Goal: Complete application form: Complete application form

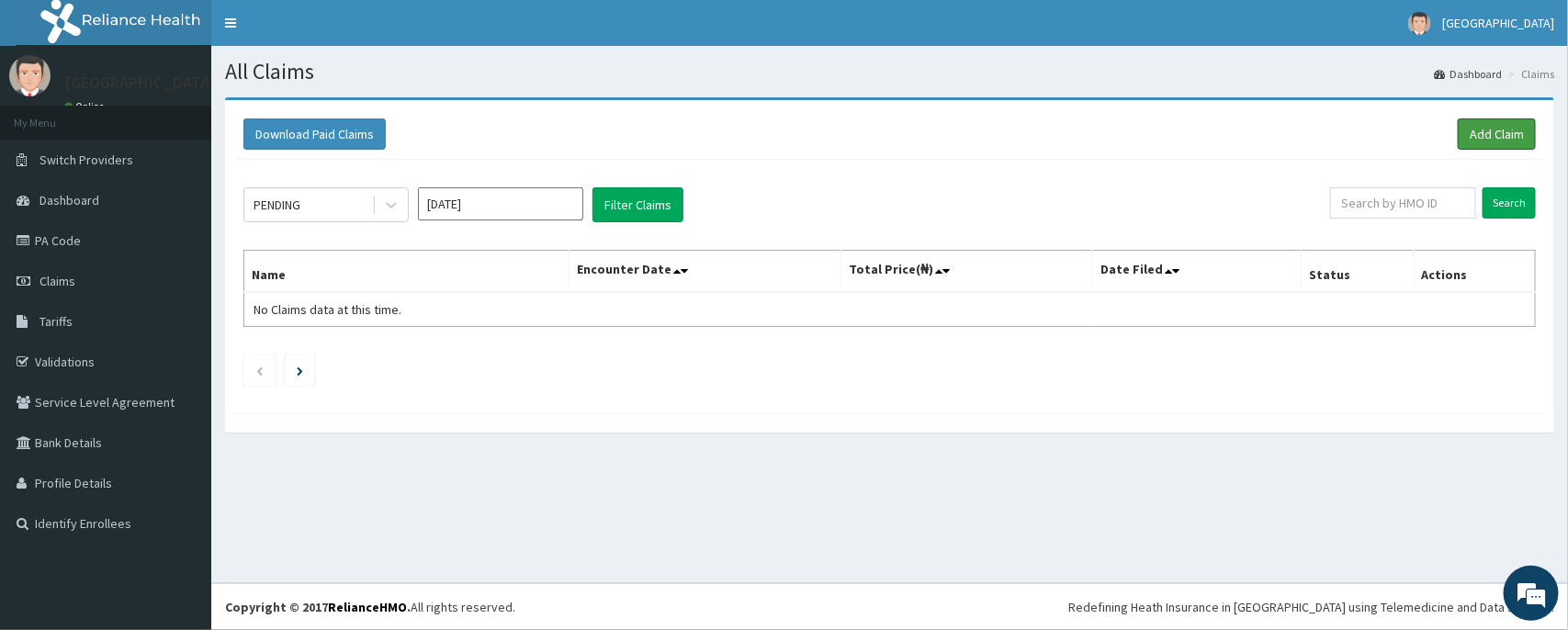
click at [1460, 128] on link "Add Claim" at bounding box center [1497, 134] width 78 height 31
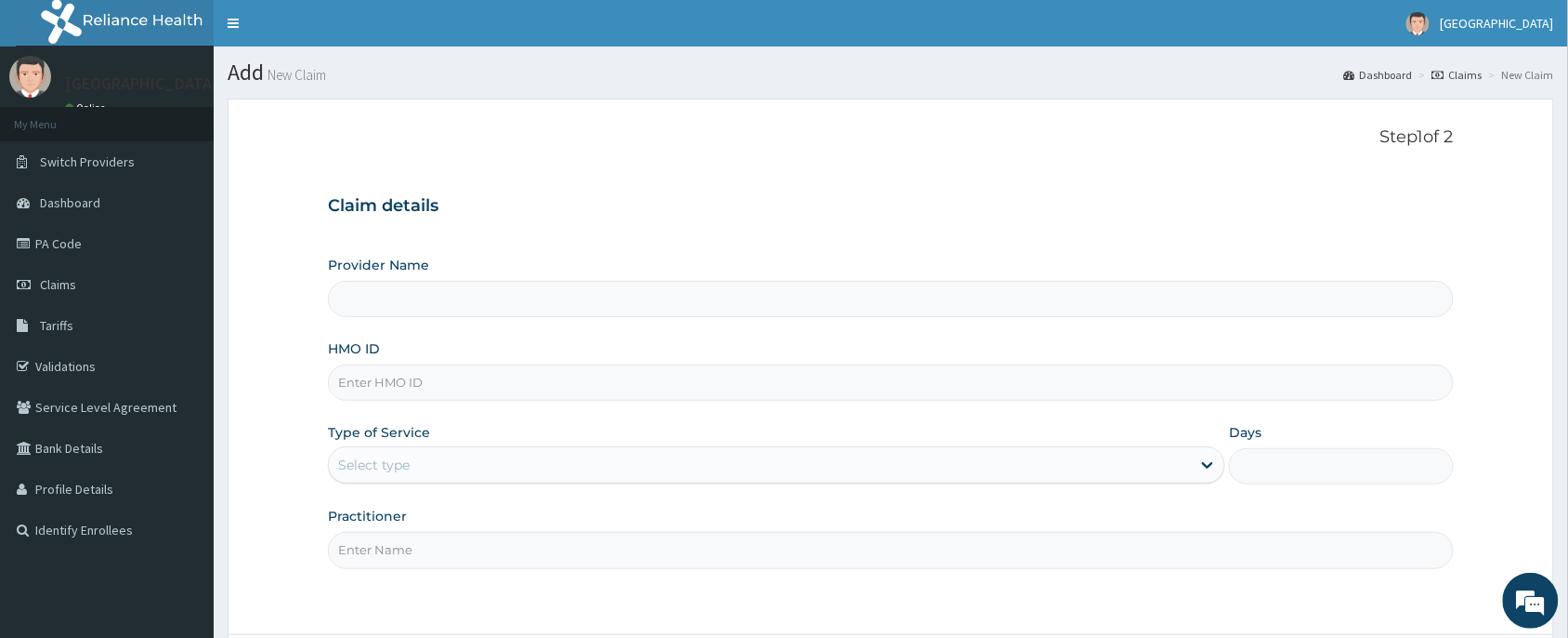
click at [493, 392] on input "HMO ID" at bounding box center [891, 382] width 1126 height 37
click at [476, 380] on input "HMO ID" at bounding box center [891, 382] width 1126 height 37
paste input "KSV/10002/A"
type input "KSV/10002/A"
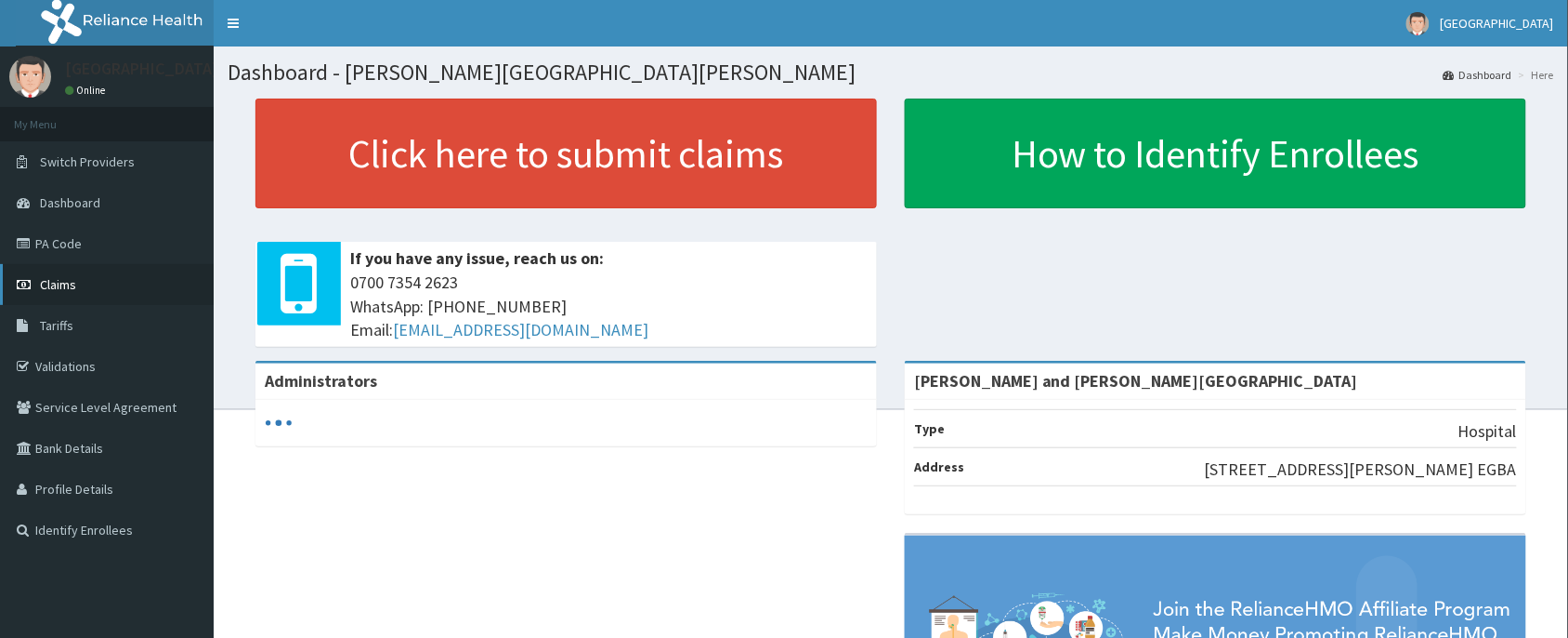
click at [81, 285] on link "Claims" at bounding box center [107, 284] width 214 height 41
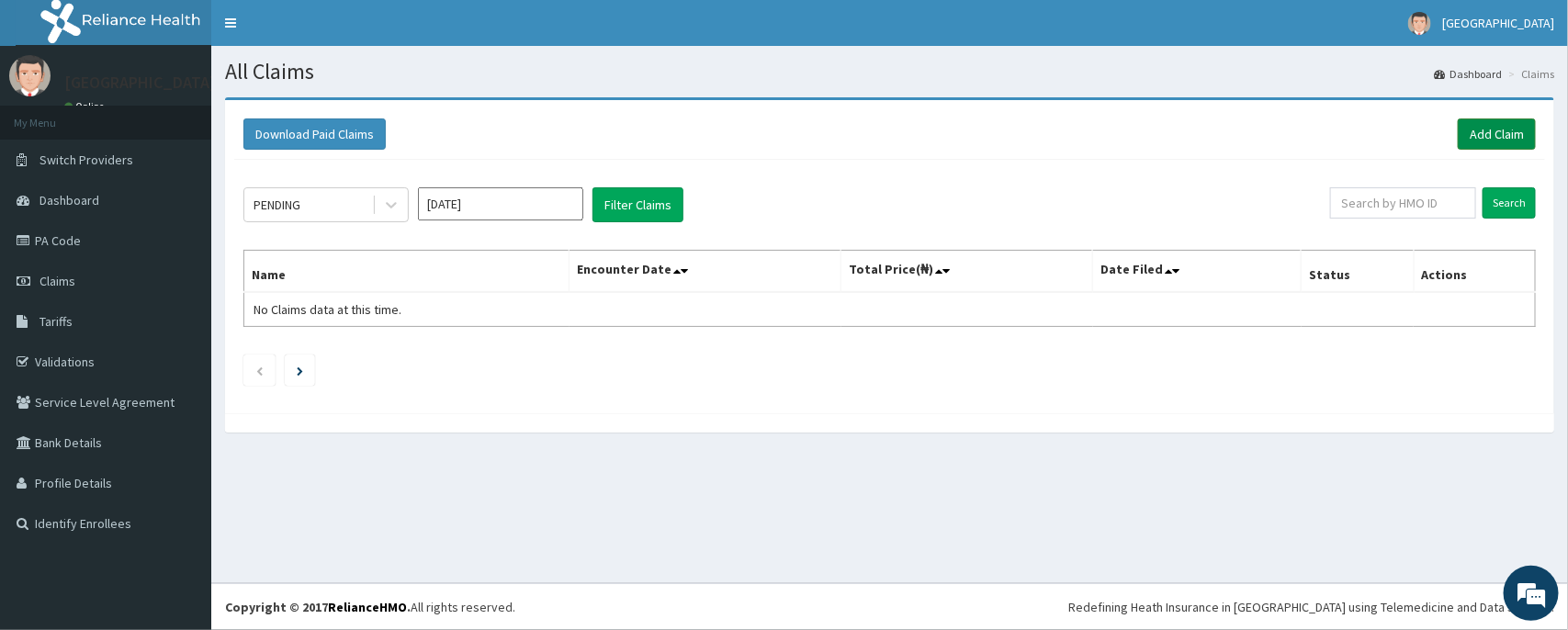
click at [1485, 127] on link "Add Claim" at bounding box center [1497, 134] width 78 height 31
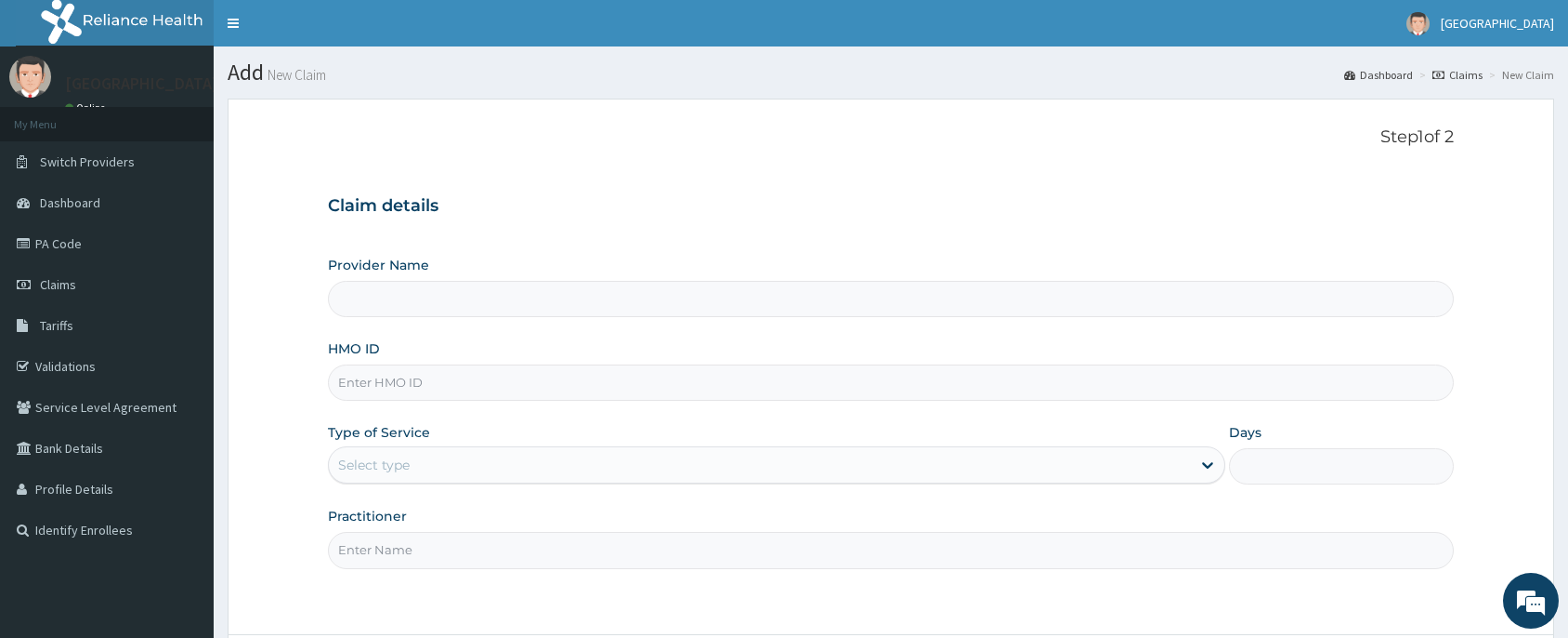
type input "[PERSON_NAME] and [PERSON_NAME][GEOGRAPHIC_DATA]"
click at [467, 388] on input "HMO ID" at bounding box center [891, 382] width 1126 height 37
paste input "KSV/10002/A"
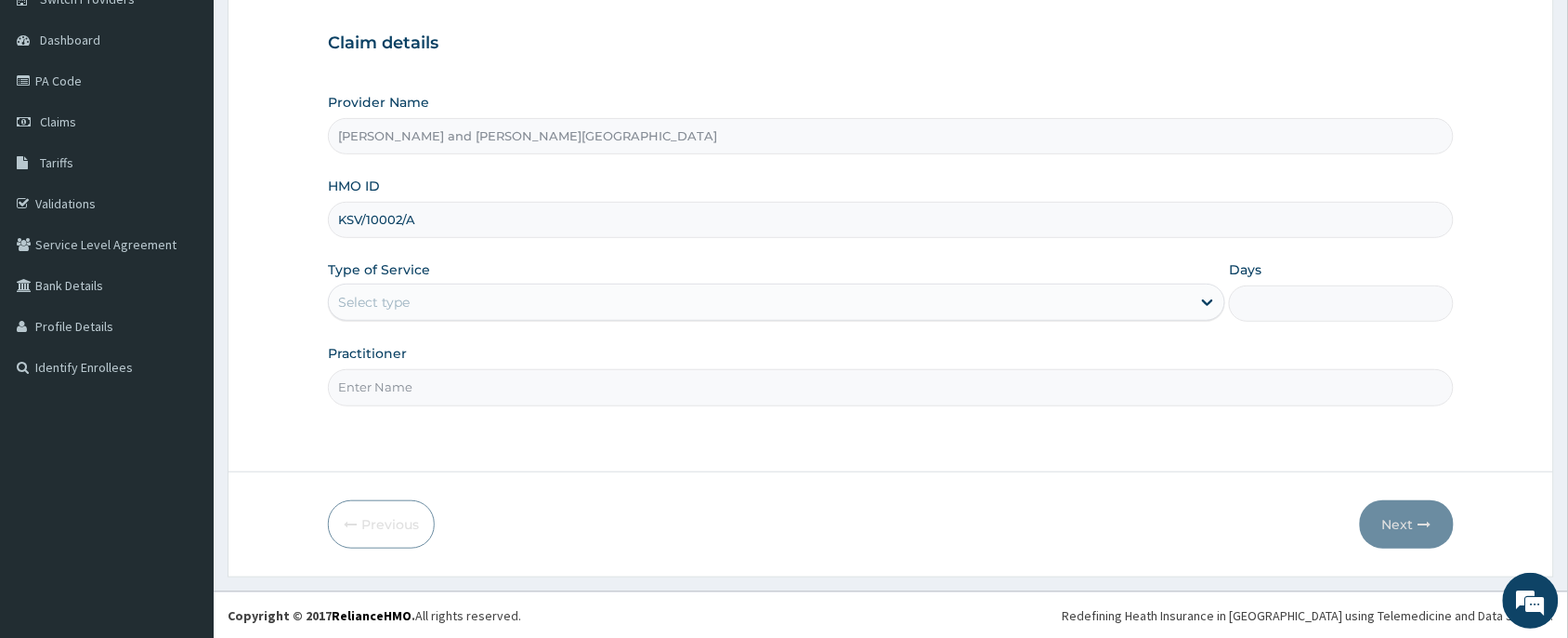
scroll to position [163, 0]
type input "KSV/10002/A"
click at [452, 303] on div "Select type" at bounding box center [760, 301] width 862 height 30
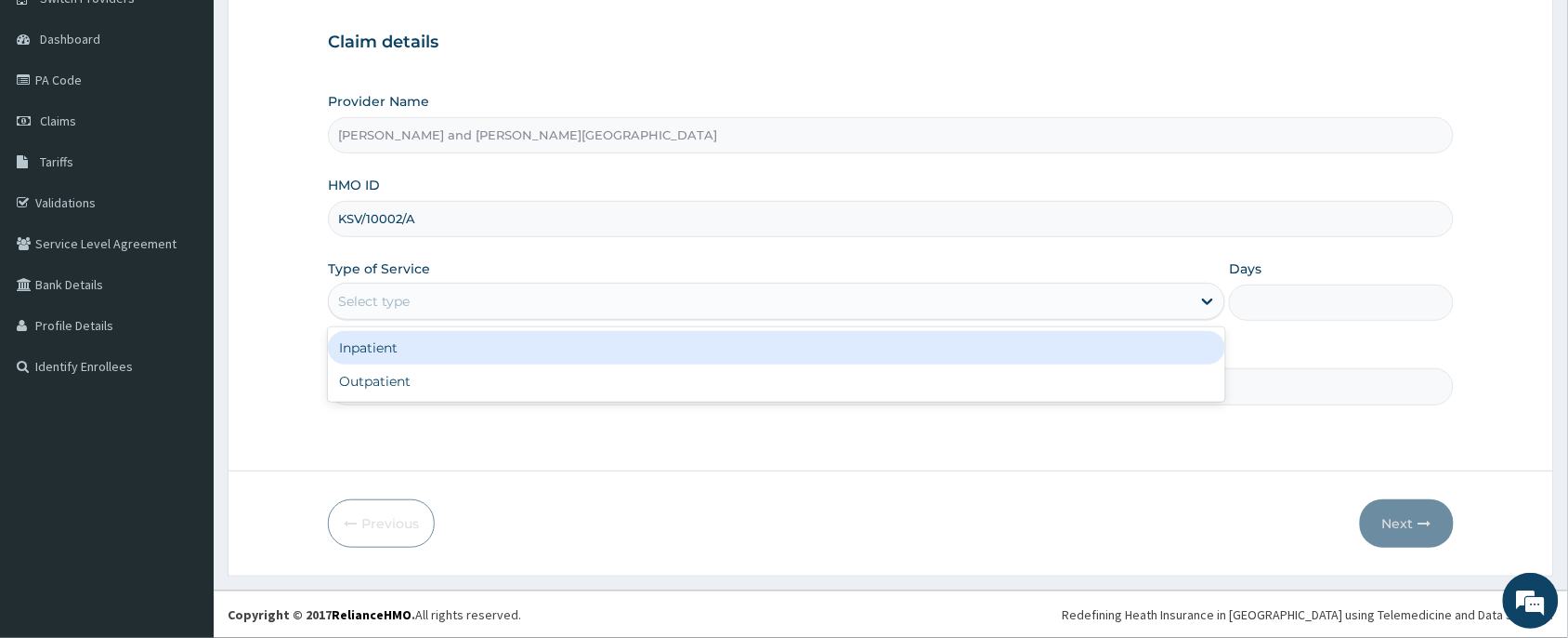
drag, startPoint x: 433, startPoint y: 358, endPoint x: 428, endPoint y: 381, distance: 23.5
click at [429, 377] on div "Inpatient Outpatient" at bounding box center [777, 364] width 898 height 74
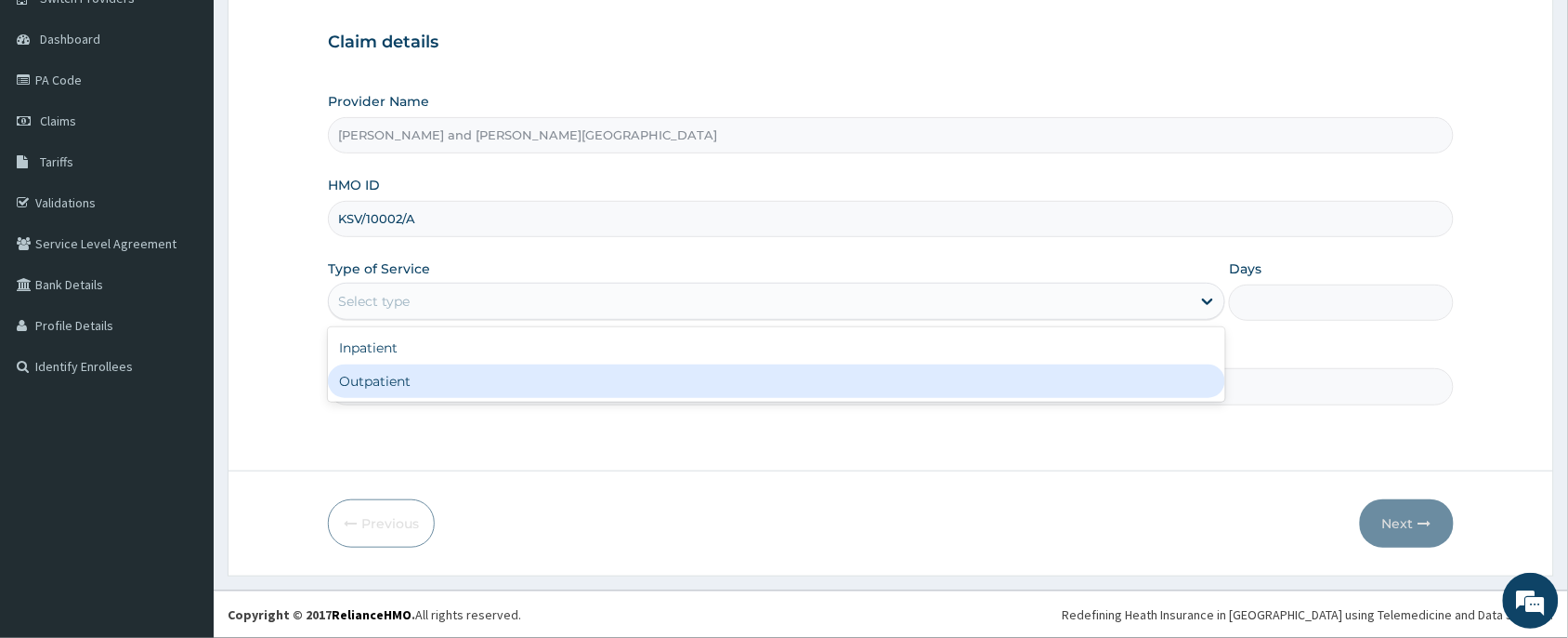
click at [428, 381] on div "Outpatient" at bounding box center [777, 380] width 898 height 34
type input "1"
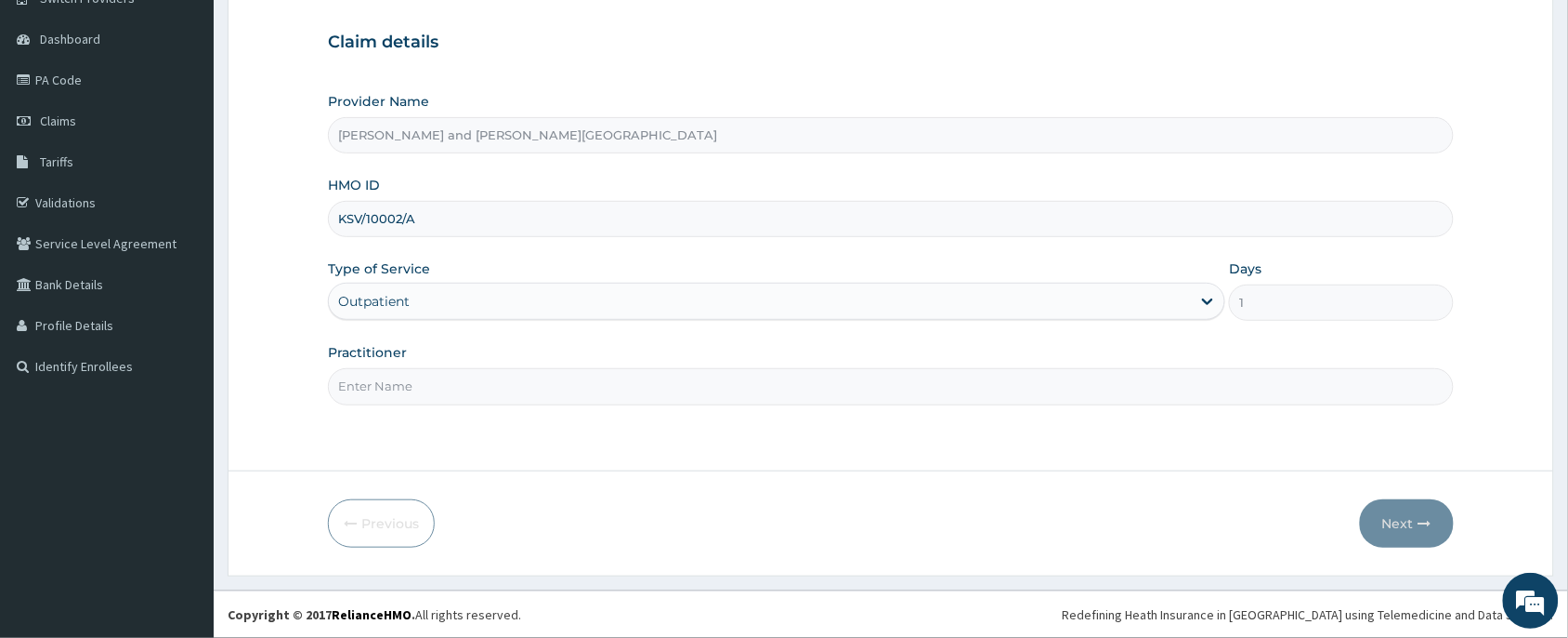
drag, startPoint x: 428, startPoint y: 381, endPoint x: 427, endPoint y: 400, distance: 19.0
click at [427, 387] on input "Practitioner" at bounding box center [891, 386] width 1126 height 37
type input "DR [PERSON_NAME]"
click at [1413, 528] on button "Next" at bounding box center [1408, 524] width 94 height 48
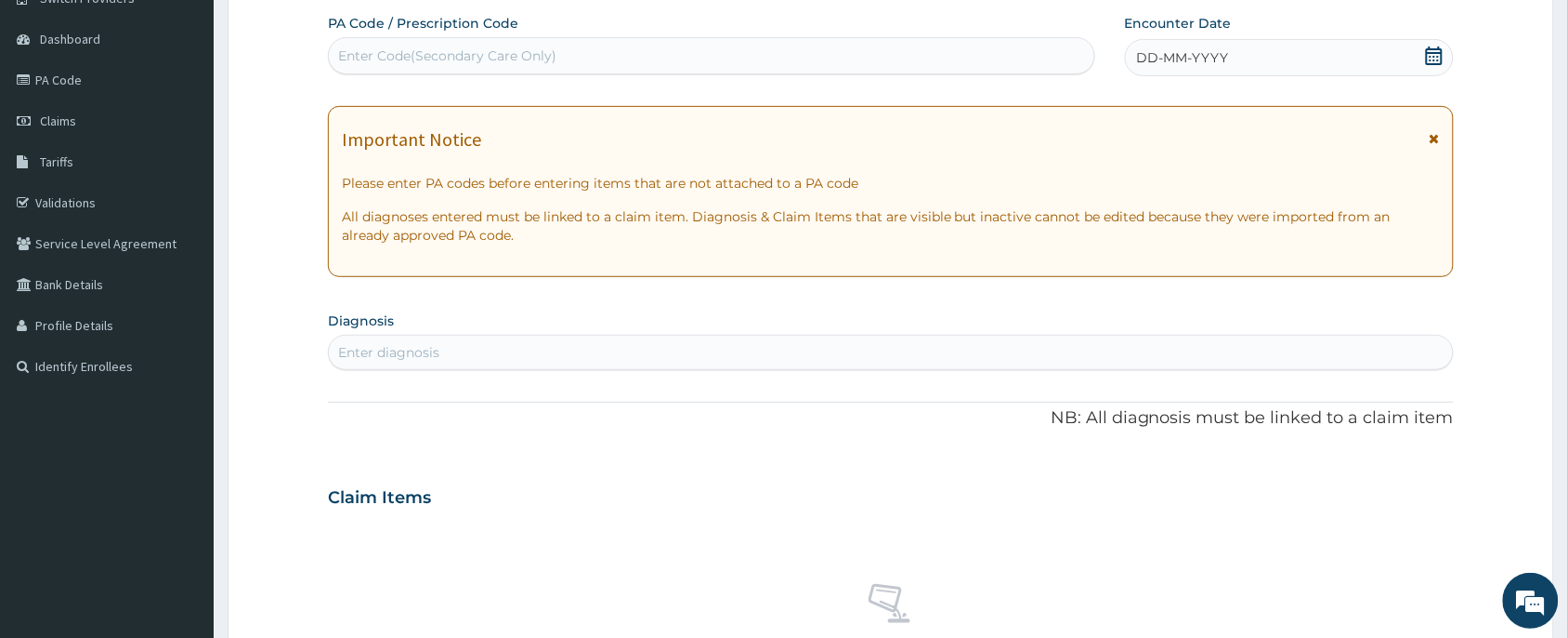
click at [1449, 61] on div "DD-MM-YYYY" at bounding box center [1290, 58] width 329 height 37
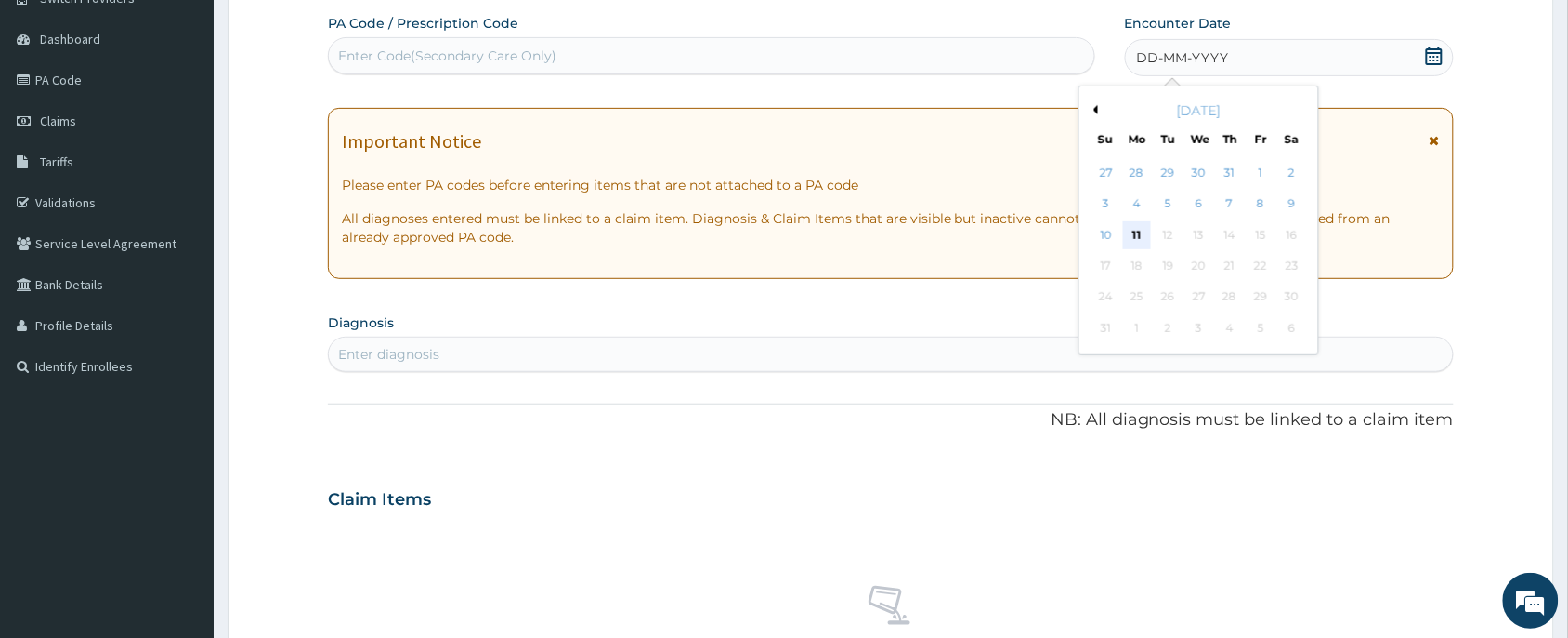
click at [1140, 228] on div "11" at bounding box center [1137, 234] width 28 height 28
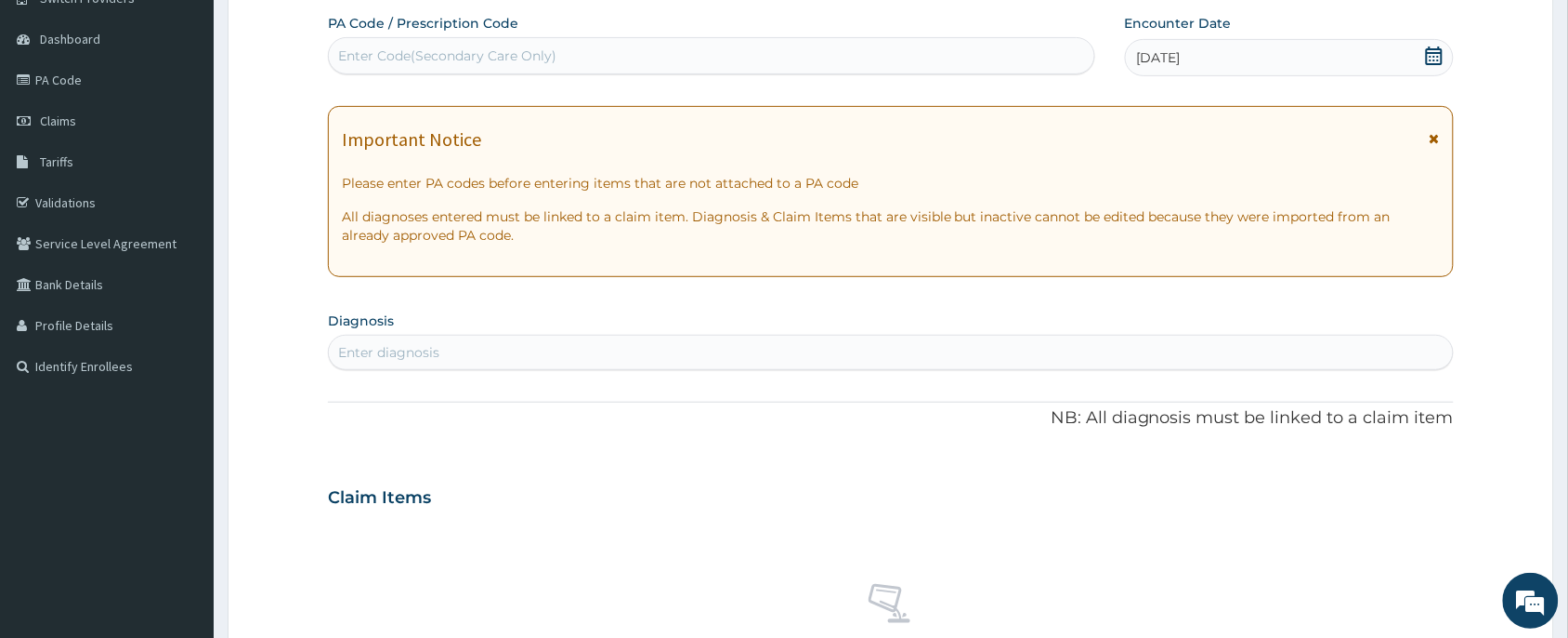
click at [466, 356] on div "Enter diagnosis" at bounding box center [891, 352] width 1124 height 30
type input "UPPER RESP"
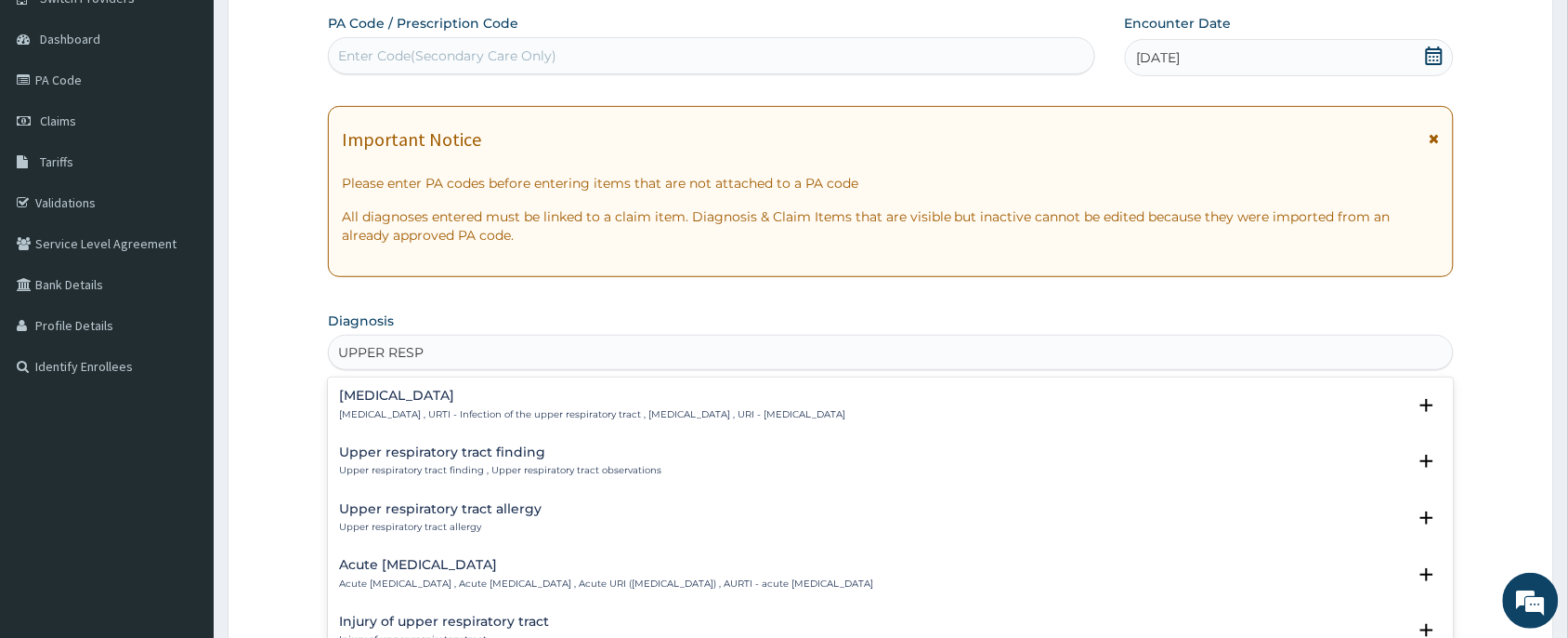
click at [461, 397] on h4 "[MEDICAL_DATA]" at bounding box center [591, 395] width 506 height 14
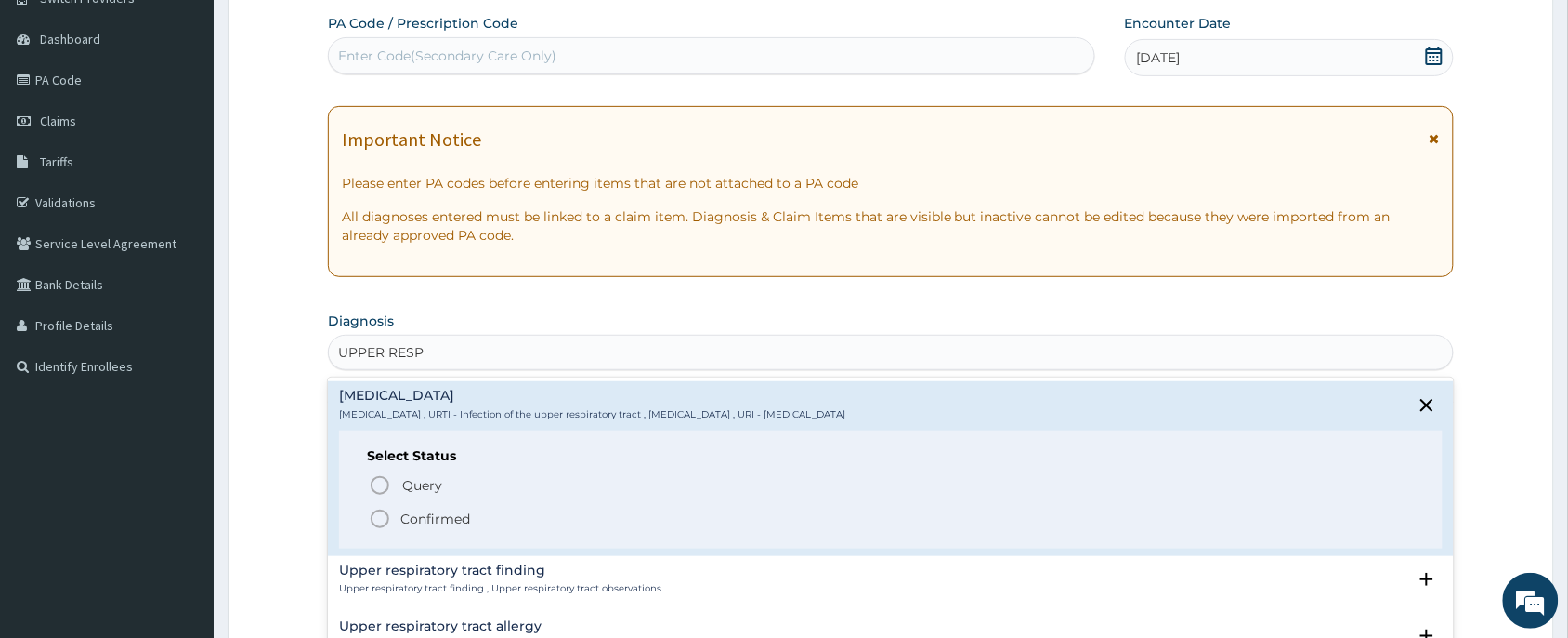
click at [425, 512] on p "Confirmed" at bounding box center [435, 518] width 70 height 18
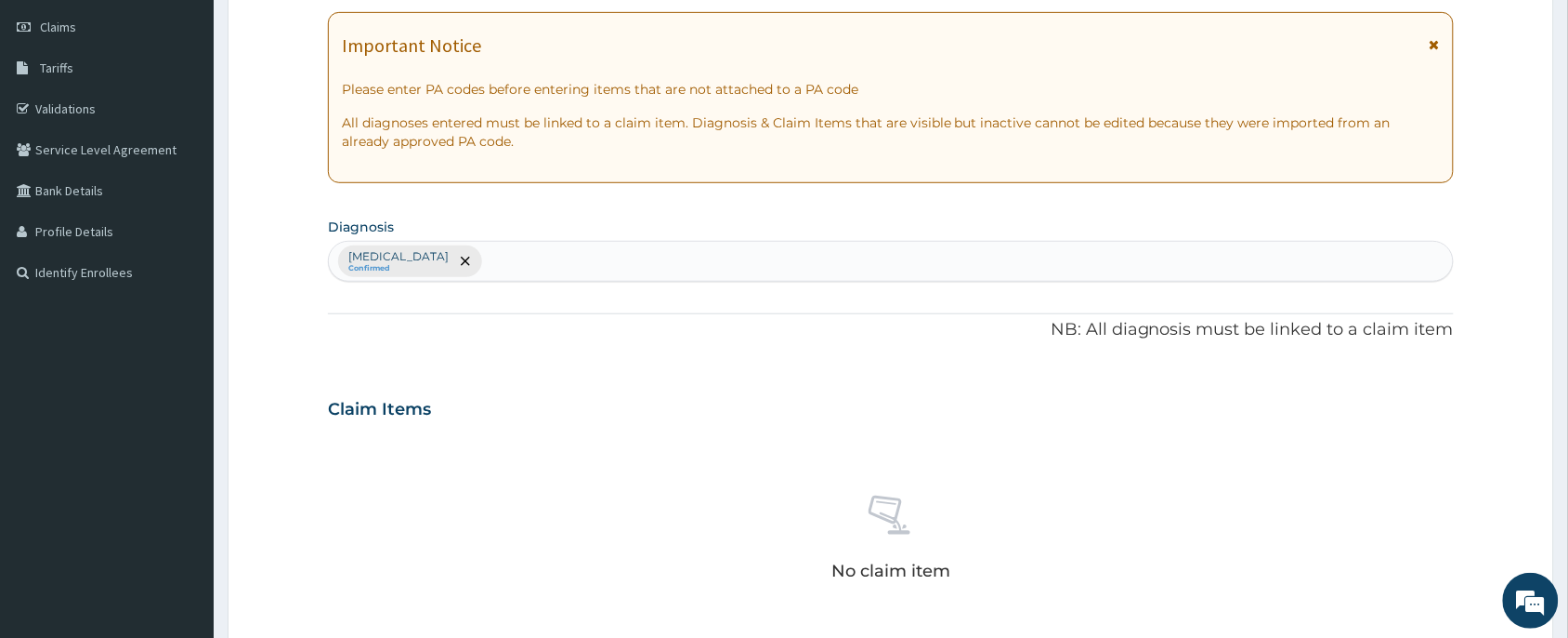
scroll to position [703, 0]
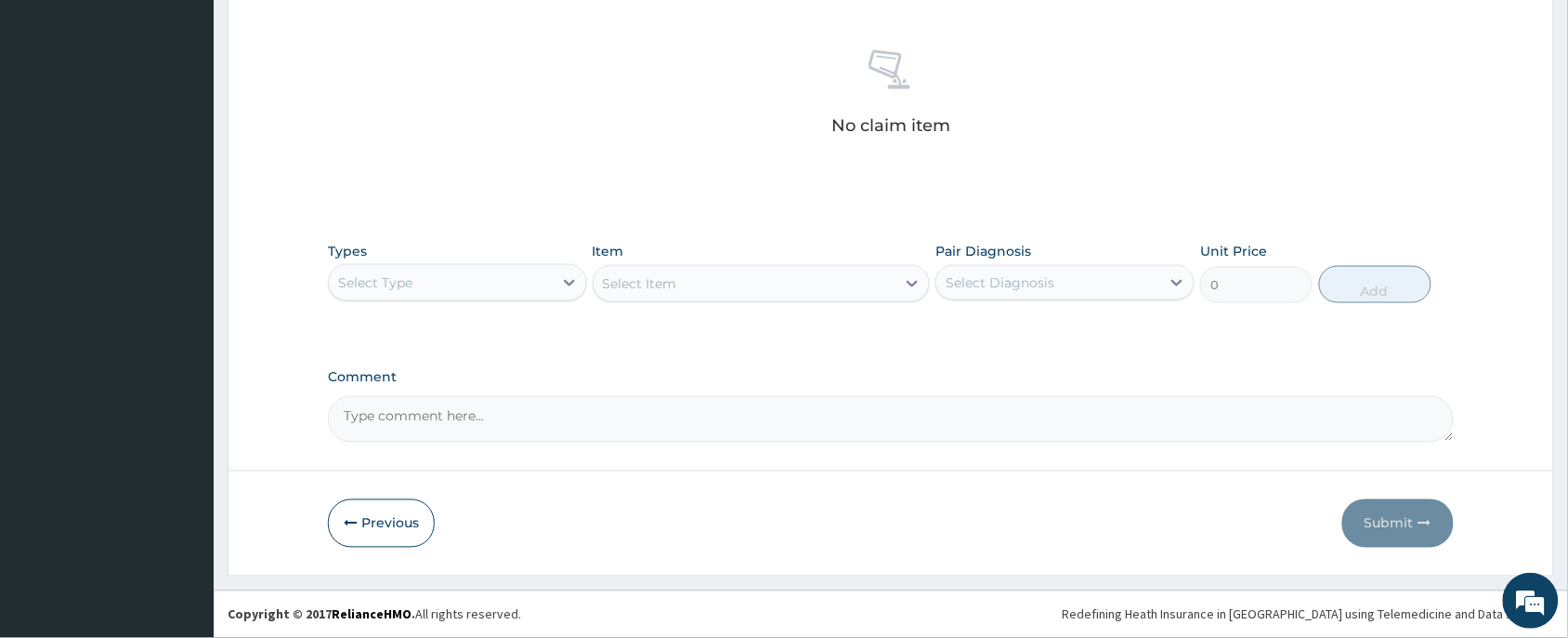
click at [480, 275] on div "Select Type" at bounding box center [441, 282] width 224 height 30
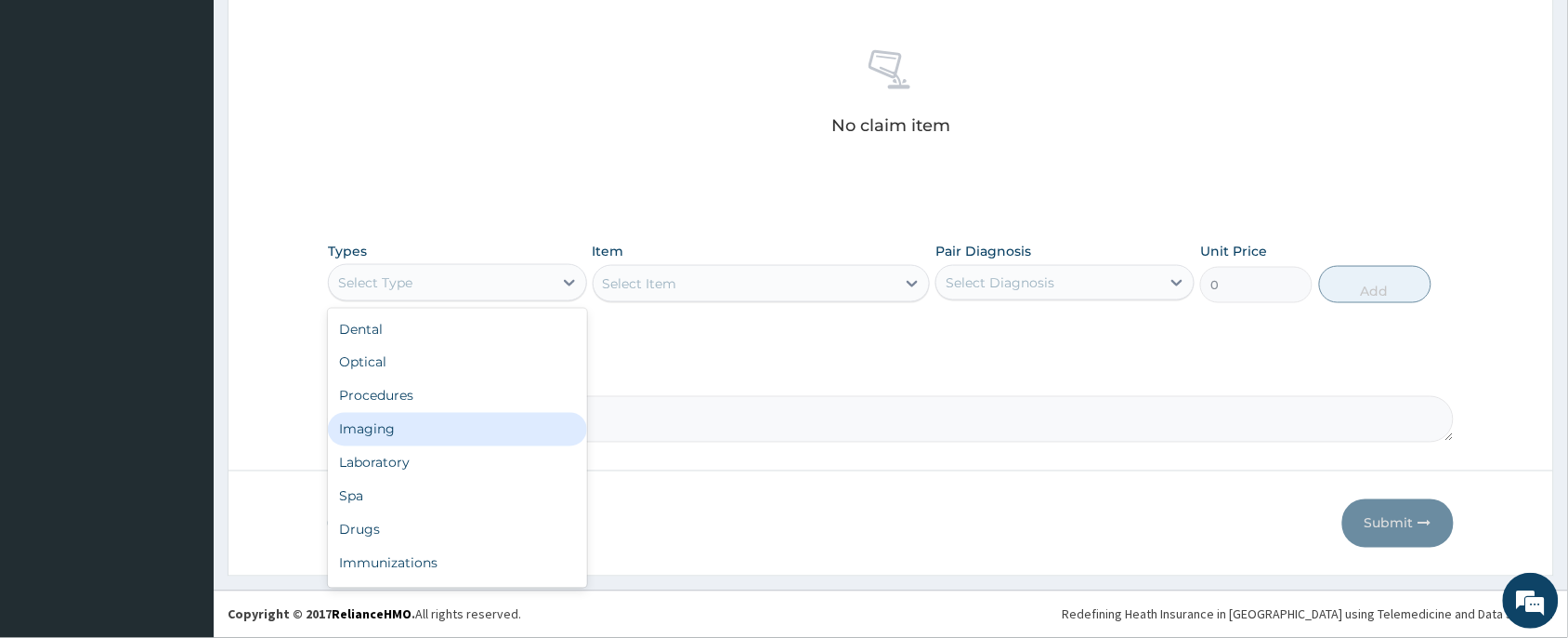
scroll to position [62, 0]
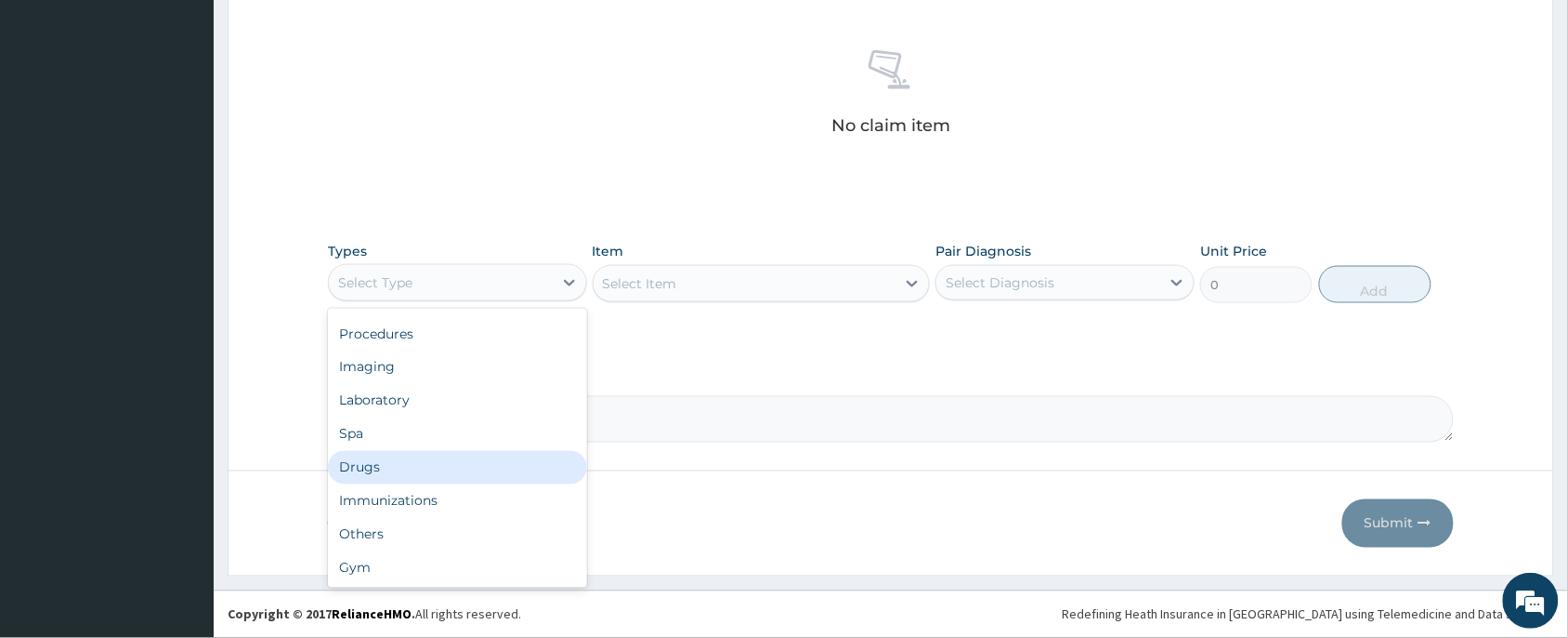
click at [471, 462] on div "Drugs" at bounding box center [458, 467] width 259 height 34
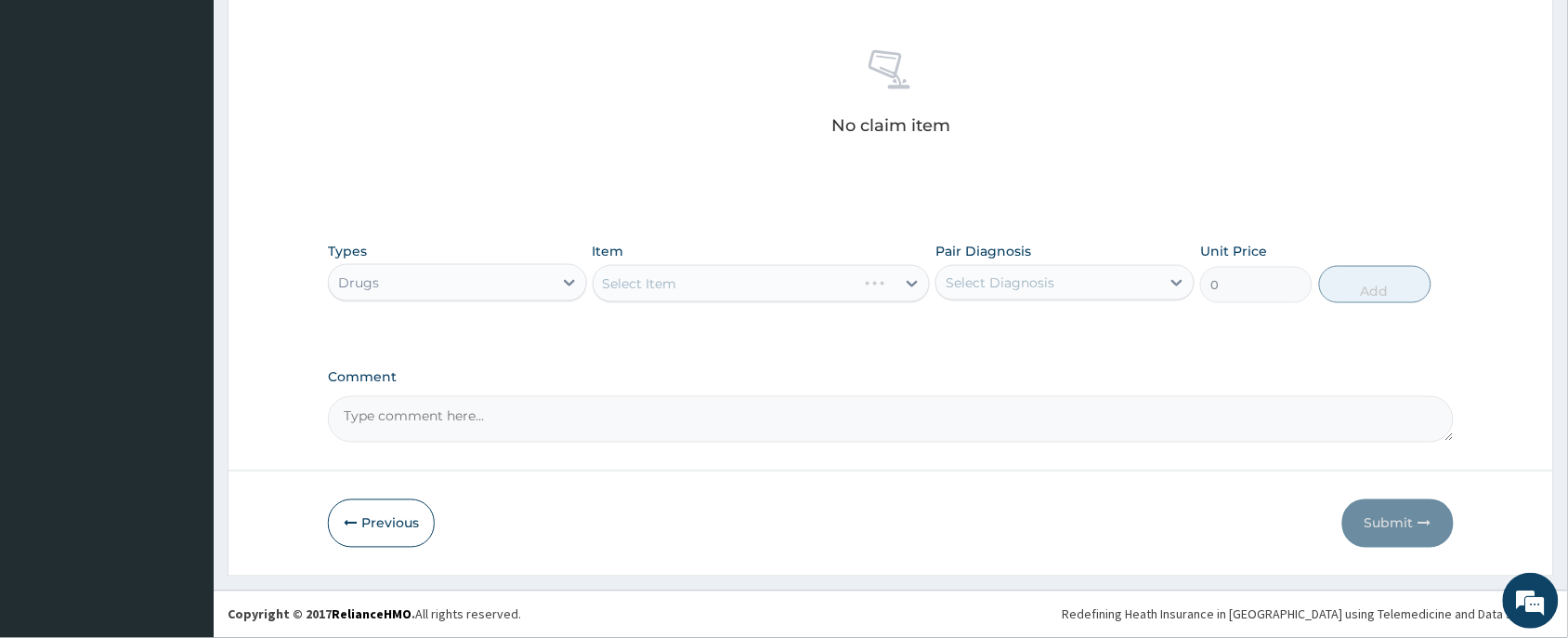
click at [634, 275] on div "Select Item" at bounding box center [761, 283] width 338 height 37
click at [664, 280] on div "Select Item" at bounding box center [761, 283] width 338 height 37
click at [669, 280] on div "Select Item" at bounding box center [761, 283] width 338 height 37
click at [674, 286] on div "Select Item" at bounding box center [639, 282] width 74 height 18
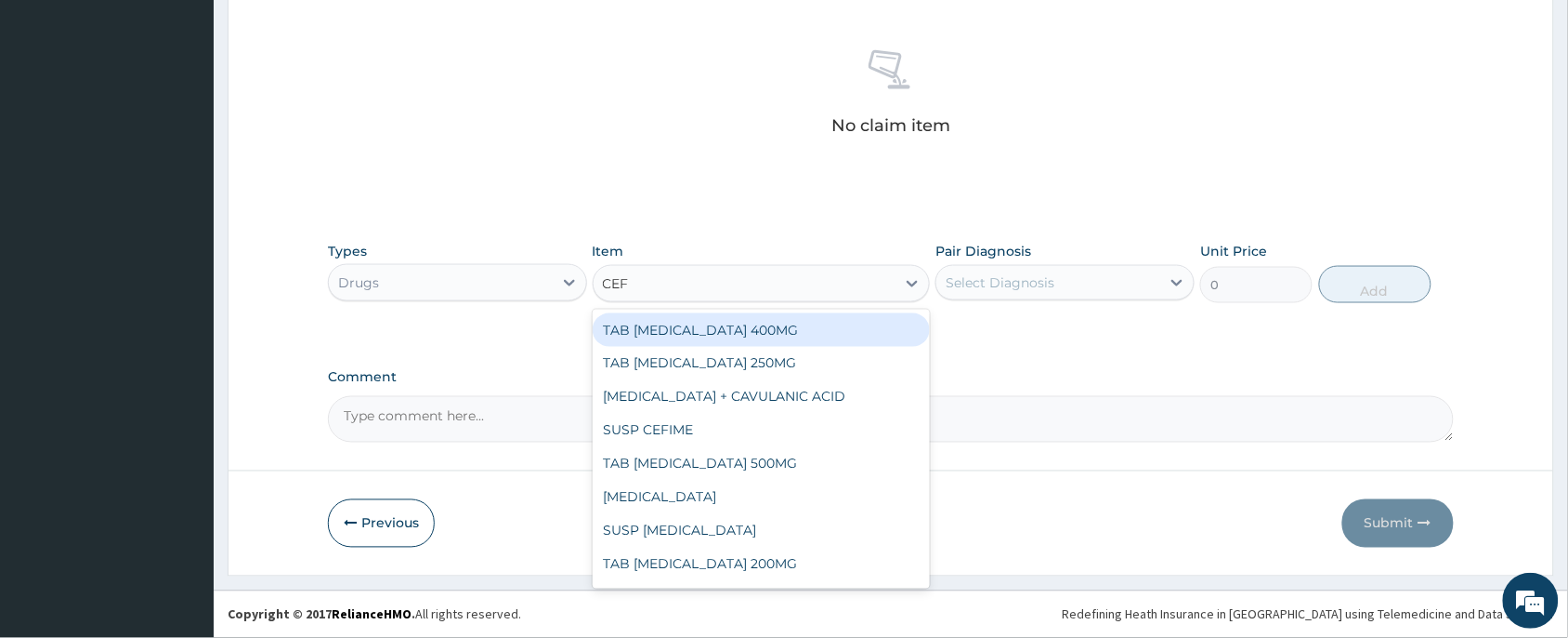
type input "CEFI"
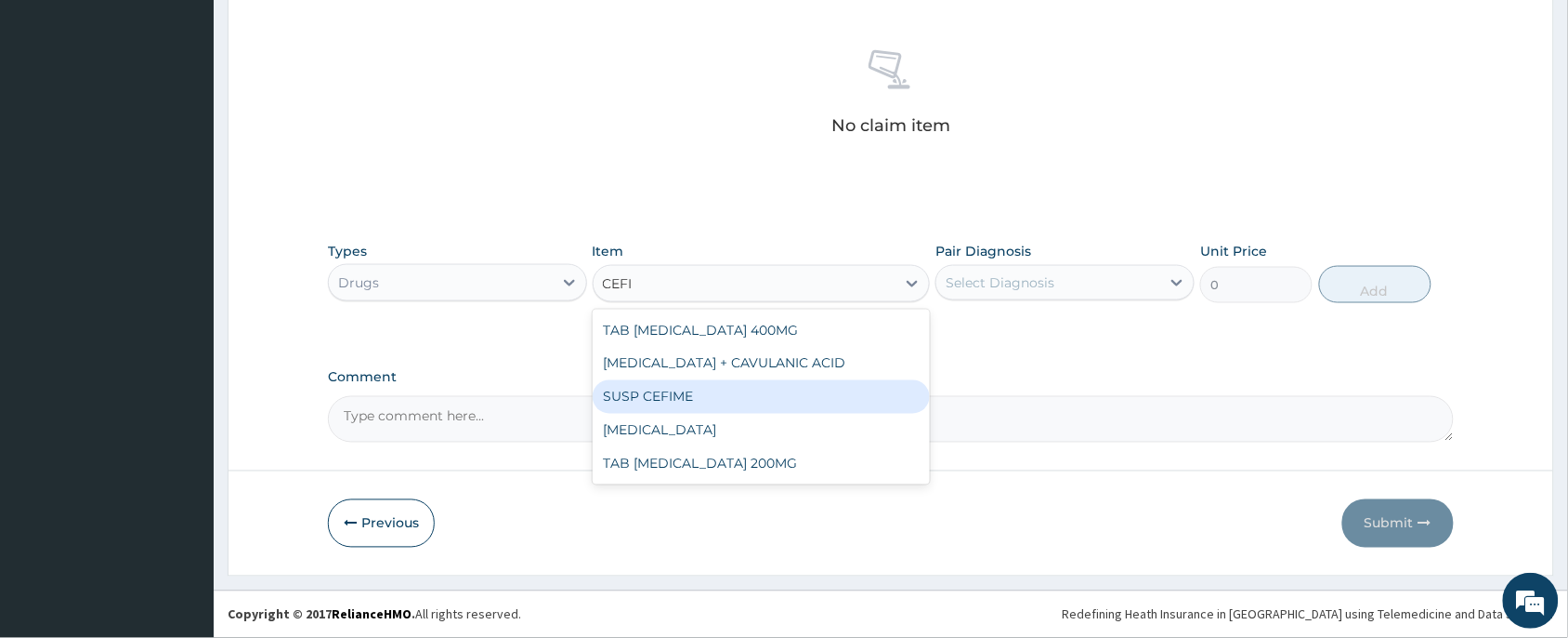
click at [769, 392] on div "SUSP CEFIME" at bounding box center [761, 397] width 338 height 34
type input "3500"
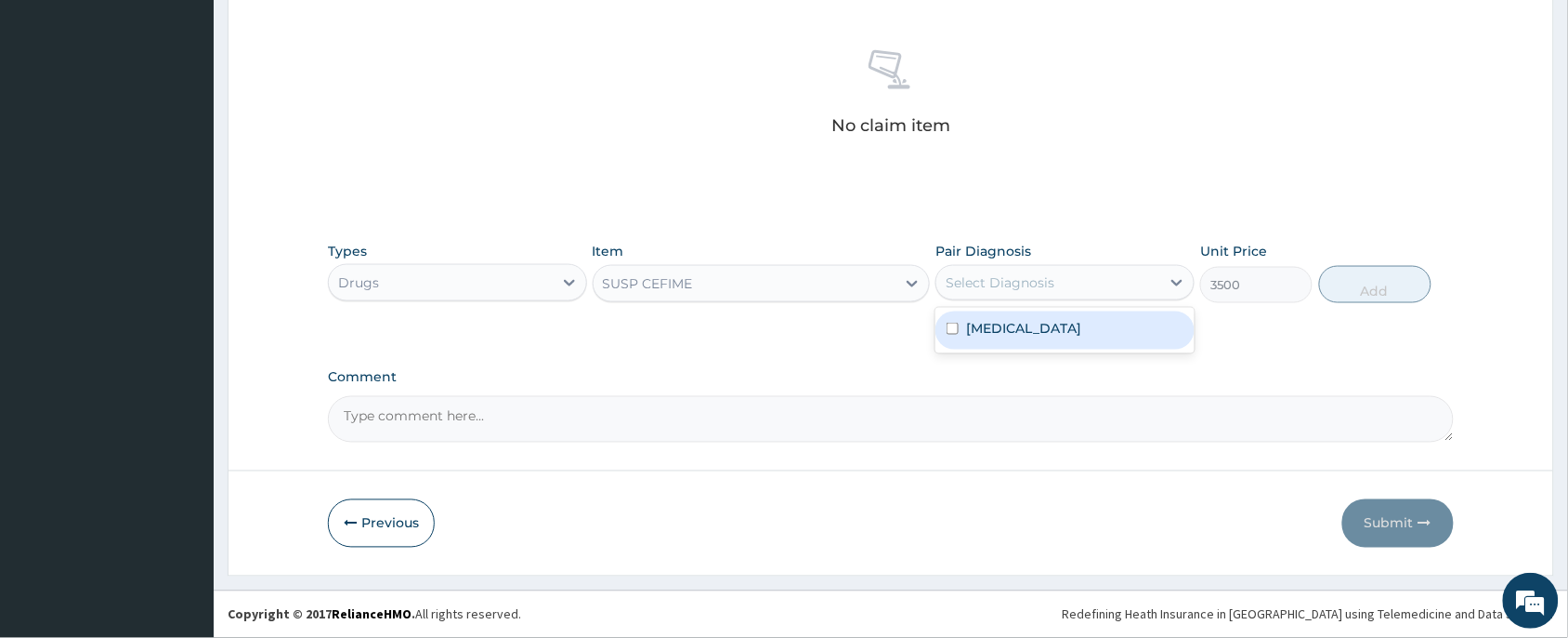
click at [1104, 282] on div "Select Diagnosis" at bounding box center [1048, 282] width 224 height 30
click at [1079, 340] on div "[MEDICAL_DATA]" at bounding box center [1065, 331] width 259 height 38
checkbox input "true"
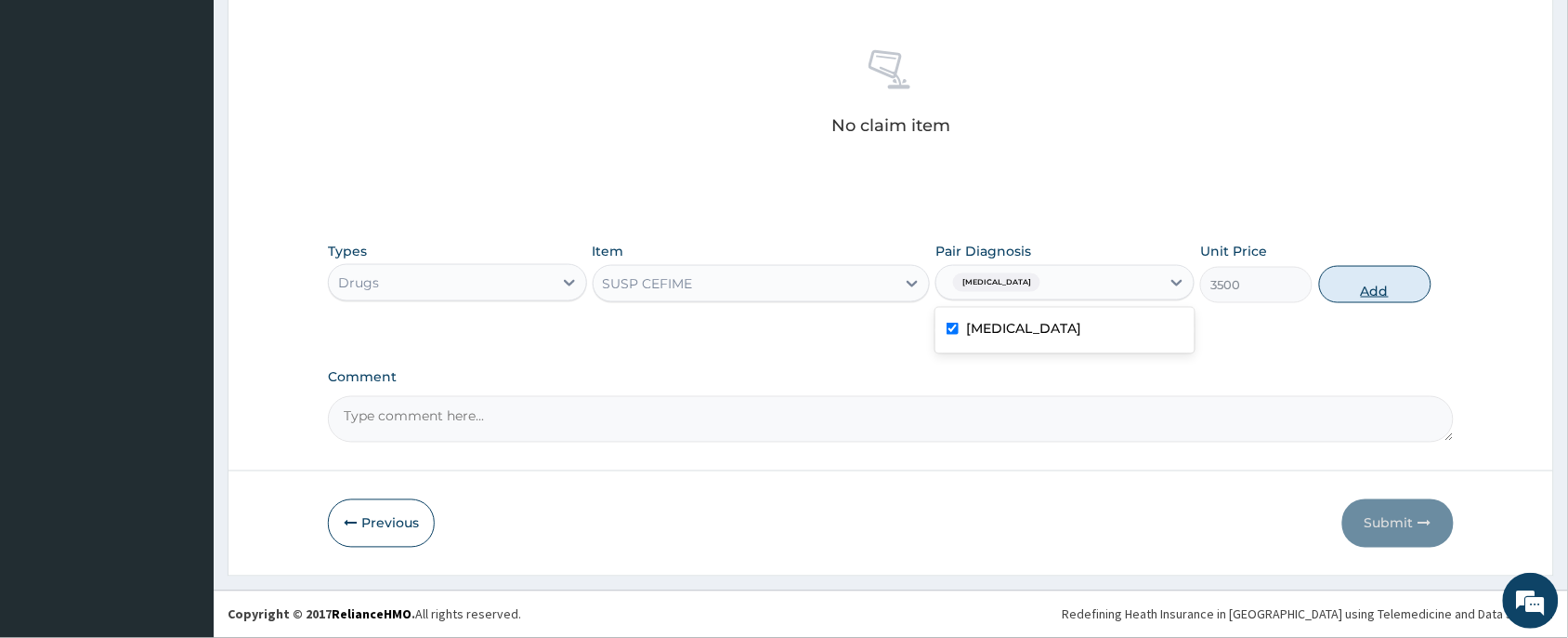
click at [1366, 281] on button "Add" at bounding box center [1375, 284] width 112 height 37
type input "0"
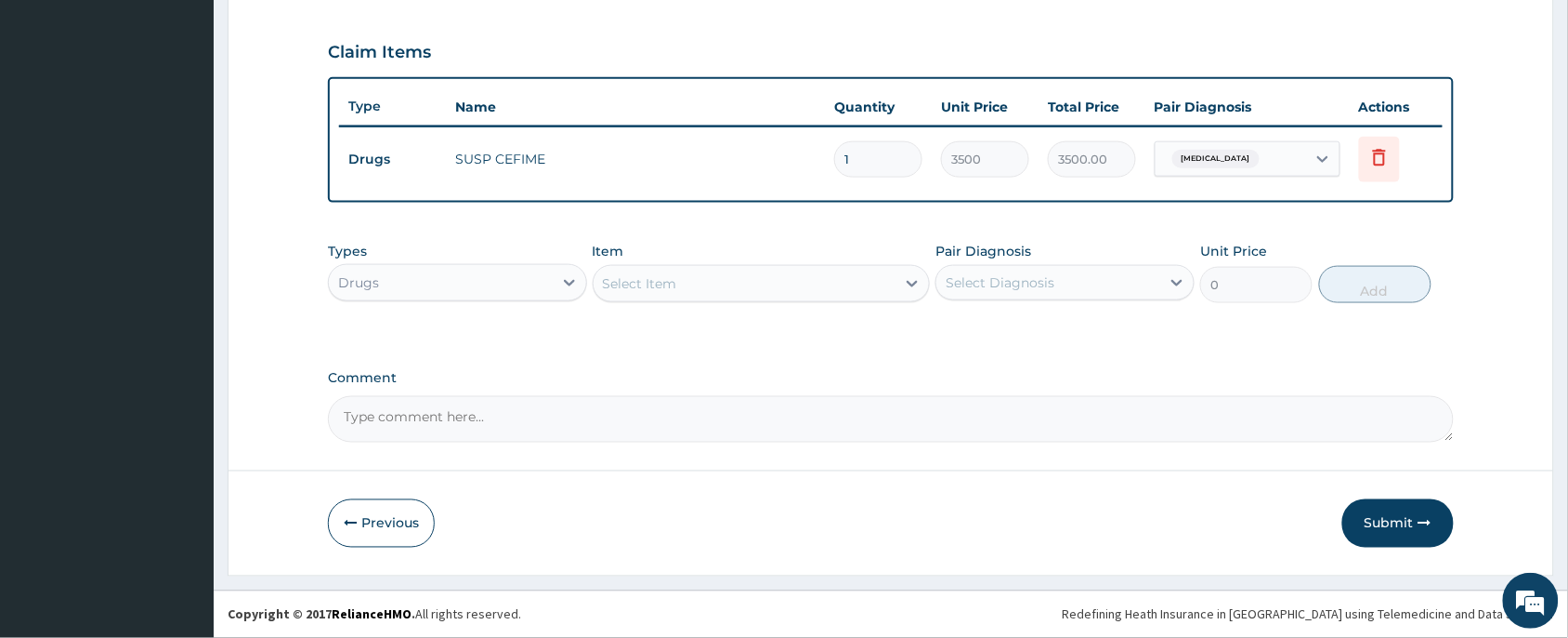
scroll to position [614, 0]
click at [498, 276] on div "Drugs" at bounding box center [441, 283] width 224 height 30
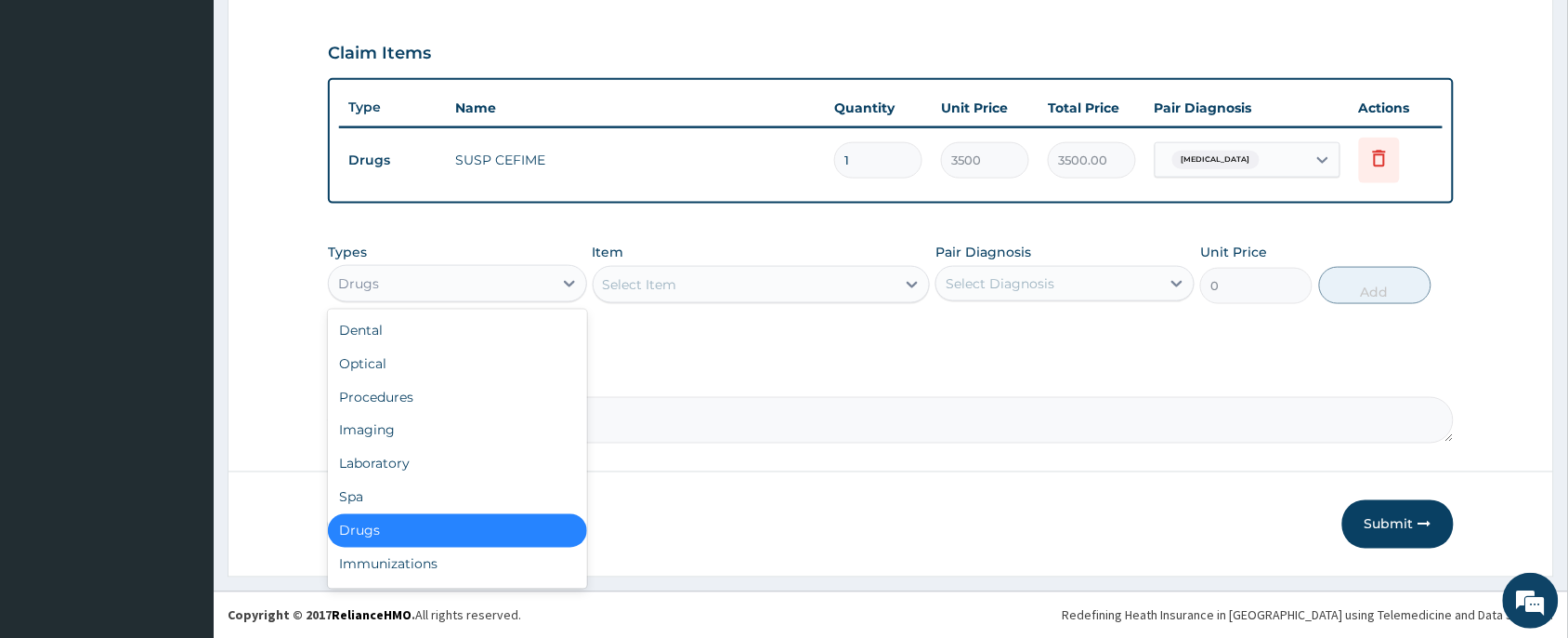
click at [406, 530] on div "Drugs" at bounding box center [458, 530] width 259 height 34
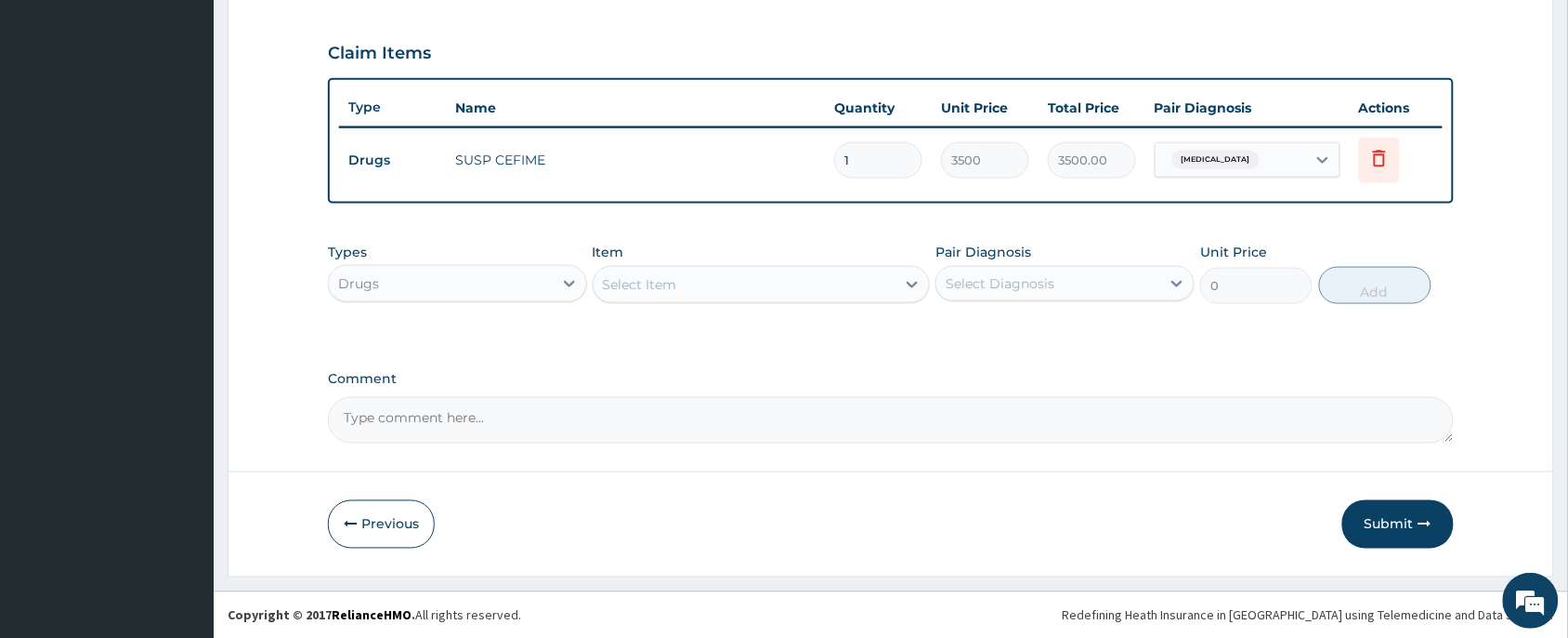
click at [741, 284] on div "Select Item" at bounding box center [744, 284] width 302 height 30
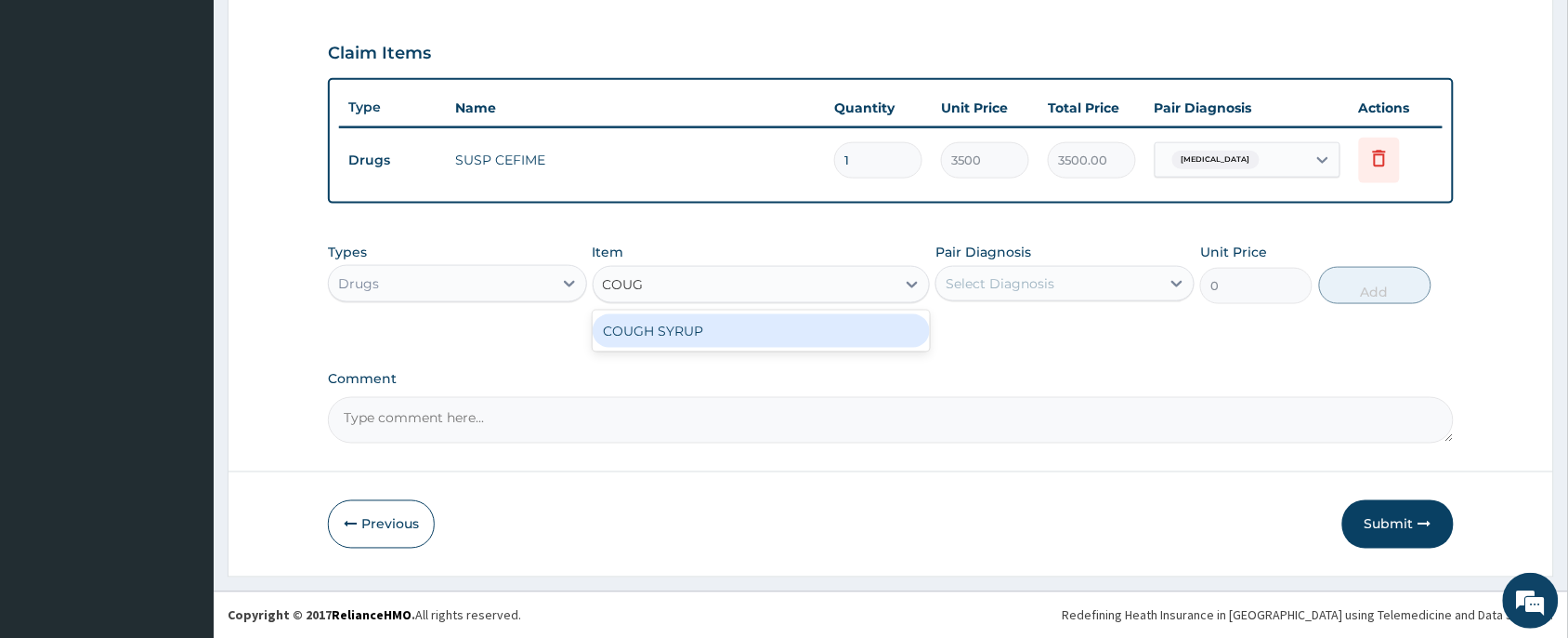
type input "COUGH"
click at [703, 321] on div "COUGH SYRUP" at bounding box center [761, 331] width 338 height 34
type input "700"
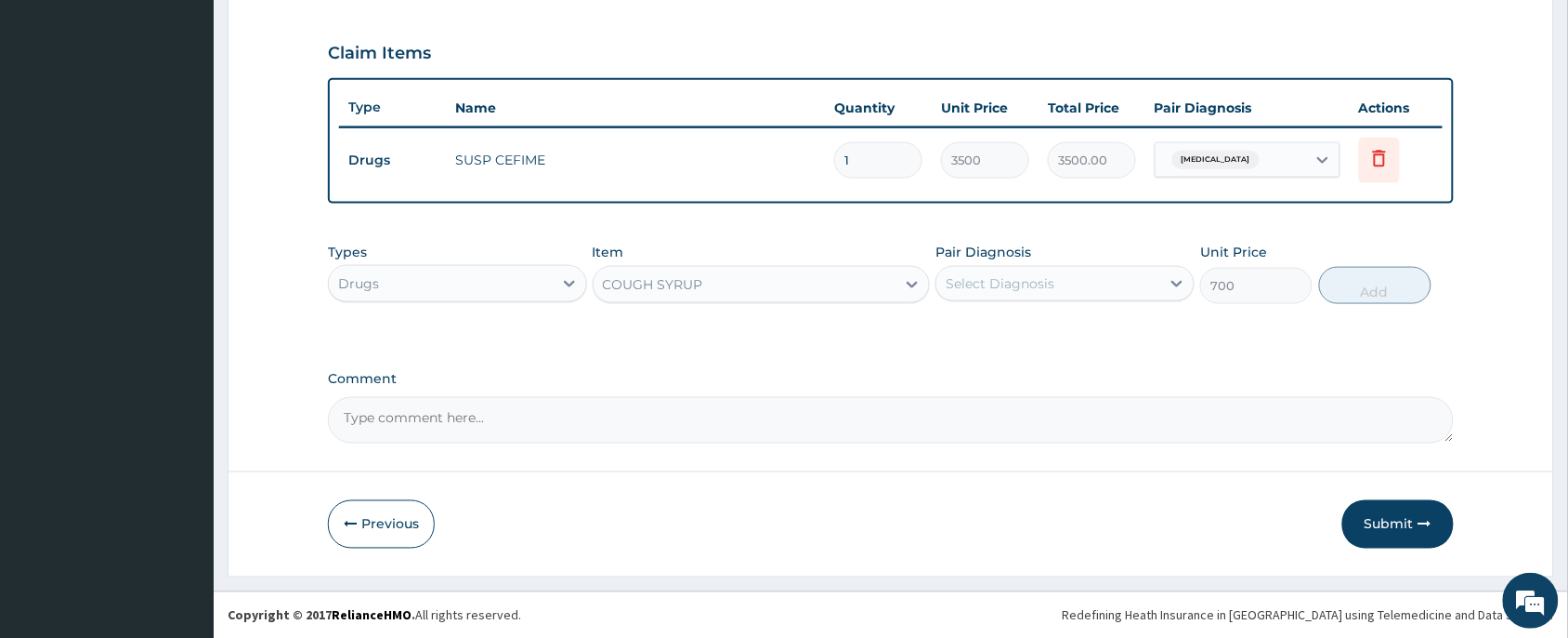
click at [995, 269] on div "Select Diagnosis" at bounding box center [1048, 283] width 224 height 30
click at [1055, 321] on label "[MEDICAL_DATA]" at bounding box center [1024, 329] width 115 height 18
checkbox input "true"
click at [1378, 279] on button "Add" at bounding box center [1375, 285] width 112 height 37
type input "0"
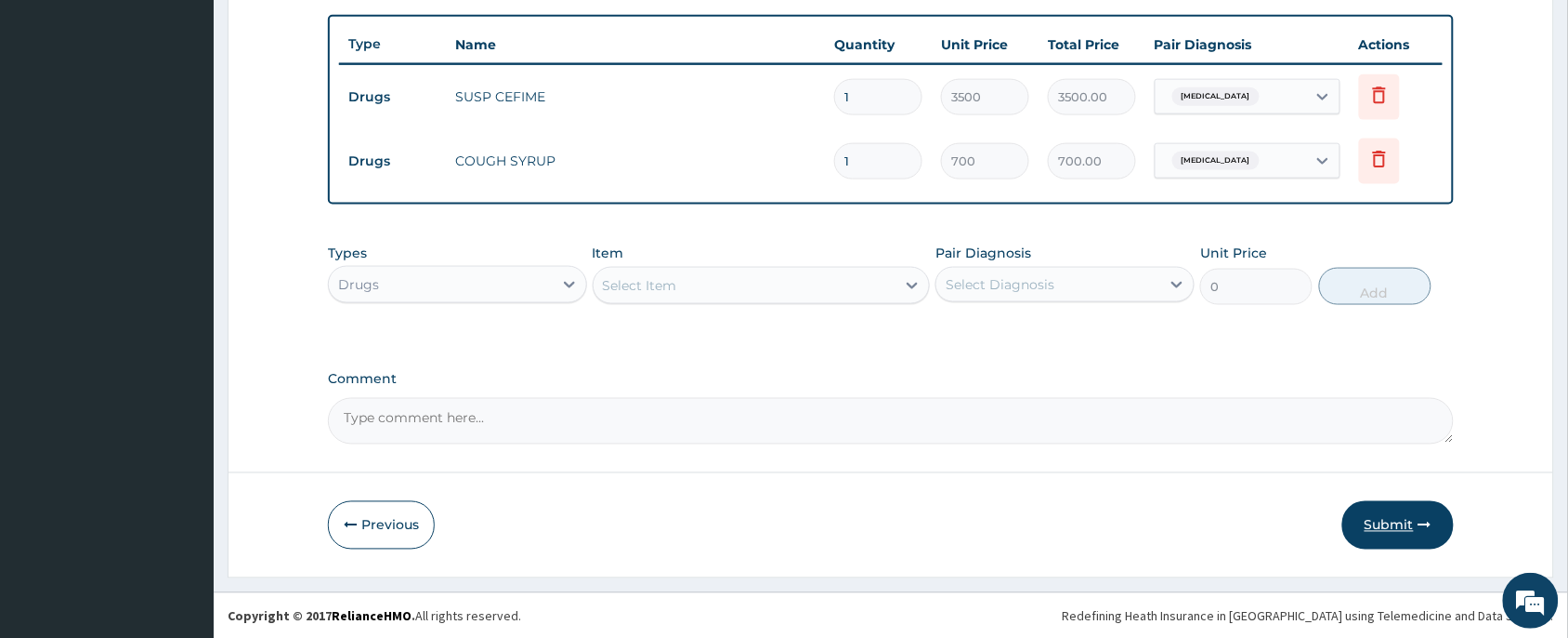
click at [1412, 530] on button "Submit" at bounding box center [1398, 526] width 111 height 48
